Goal: Task Accomplishment & Management: Manage account settings

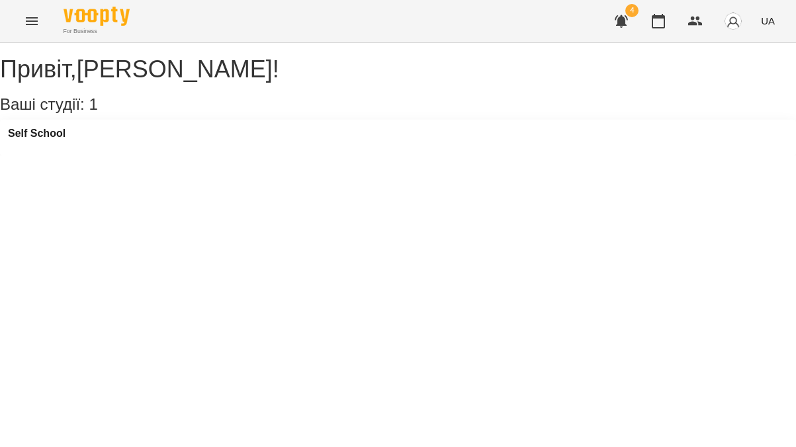
click at [37, 22] on icon "Menu" at bounding box center [32, 21] width 16 height 16
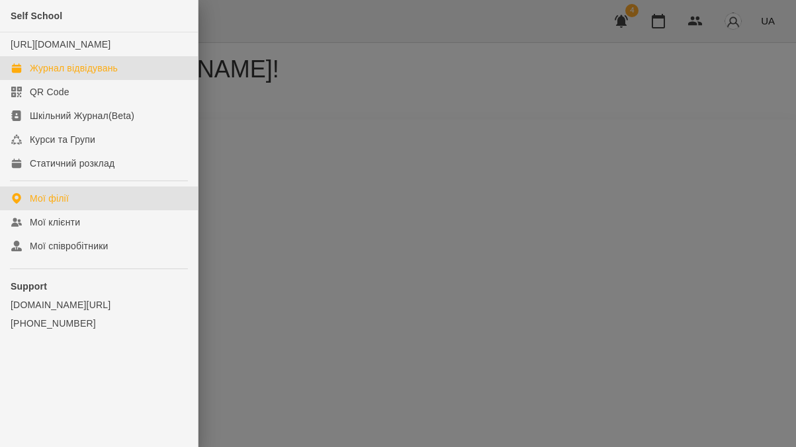
click at [101, 75] on div "Журнал відвідувань" at bounding box center [74, 68] width 88 height 13
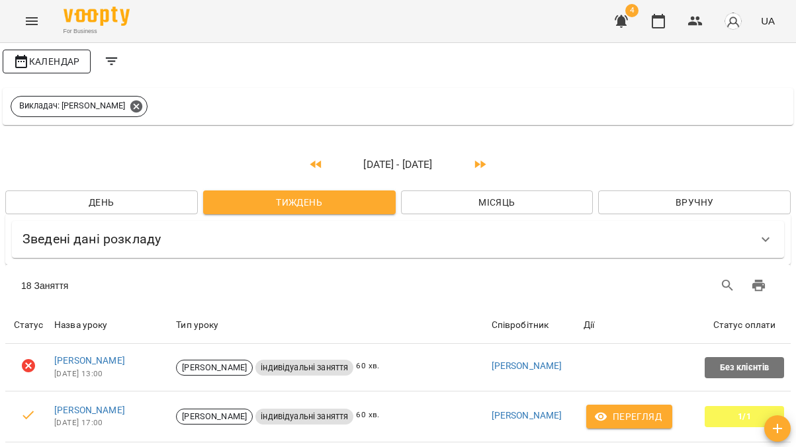
click at [69, 67] on span "Календар" at bounding box center [46, 62] width 67 height 16
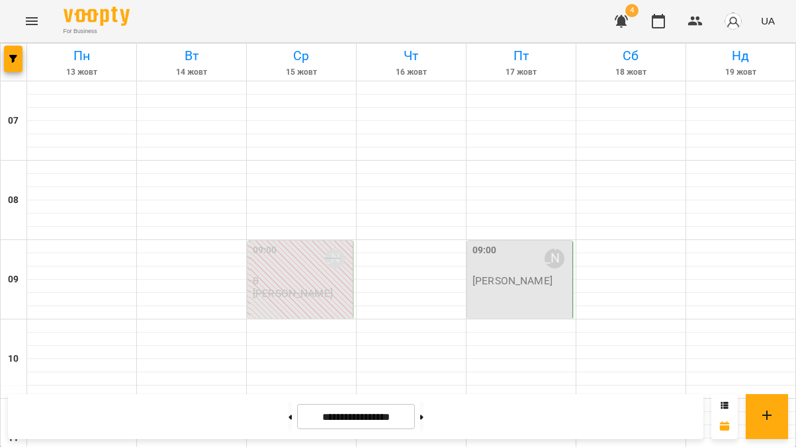
scroll to position [408, 0]
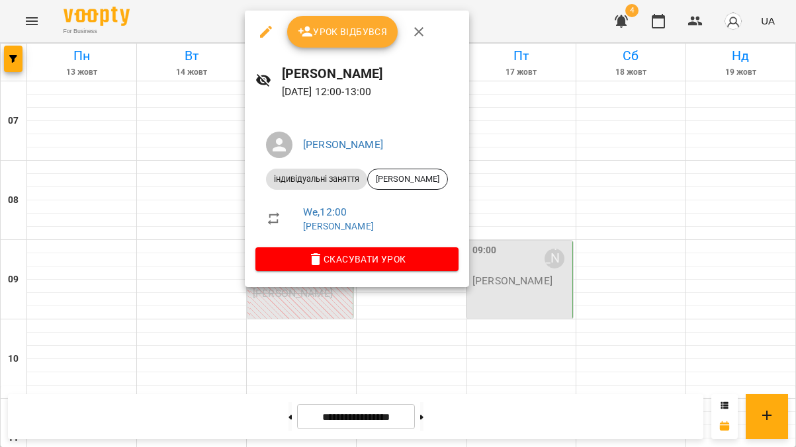
click at [355, 34] on span "Урок відбувся" at bounding box center [343, 32] width 90 height 16
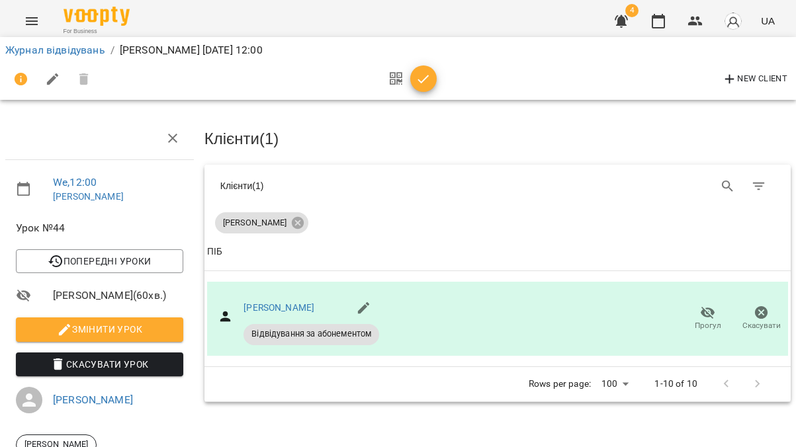
click at [425, 77] on icon "button" at bounding box center [423, 79] width 11 height 9
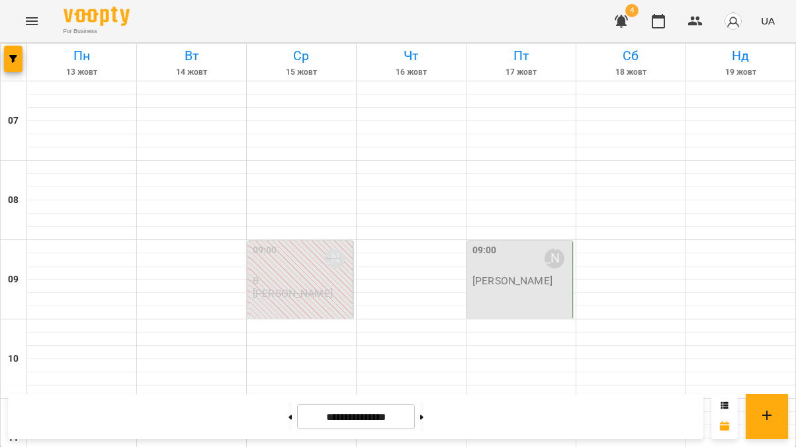
scroll to position [705, 0]
